Goal: Information Seeking & Learning: Learn about a topic

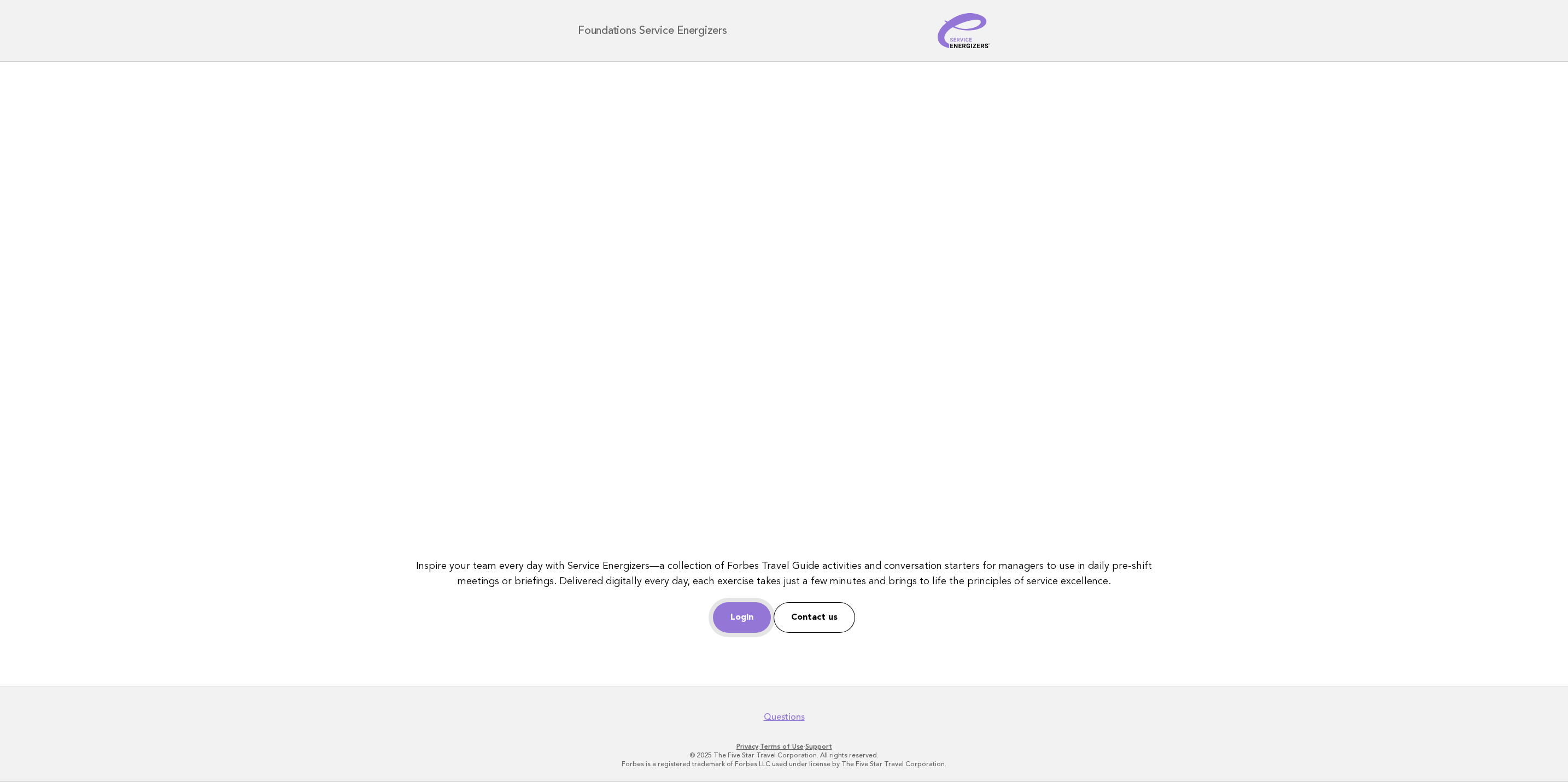
click at [750, 618] on link "Login" at bounding box center [742, 617] width 58 height 31
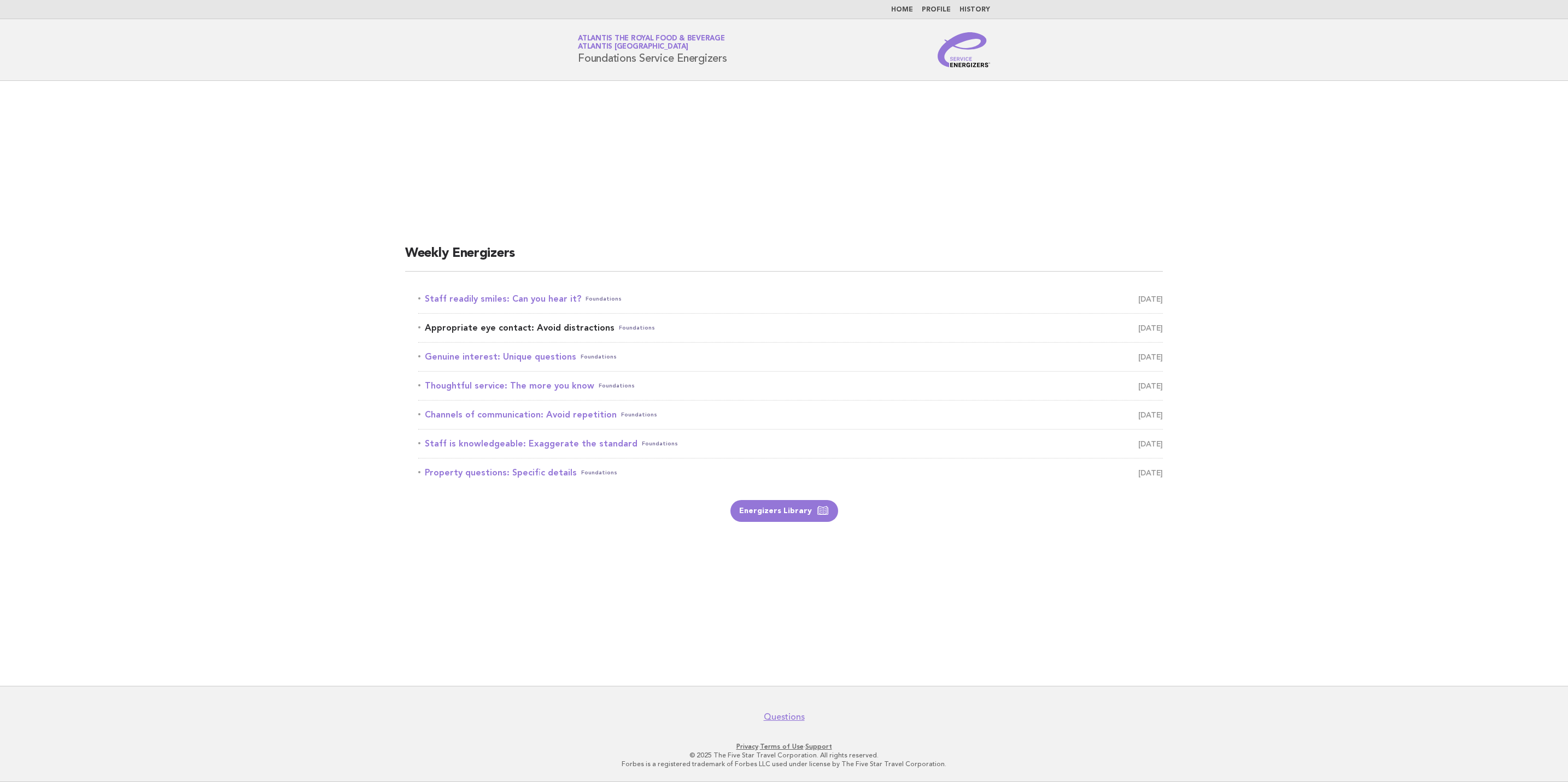
click at [1138, 325] on span "[DATE]" at bounding box center [1150, 328] width 25 height 15
